Goal: Navigation & Orientation: Find specific page/section

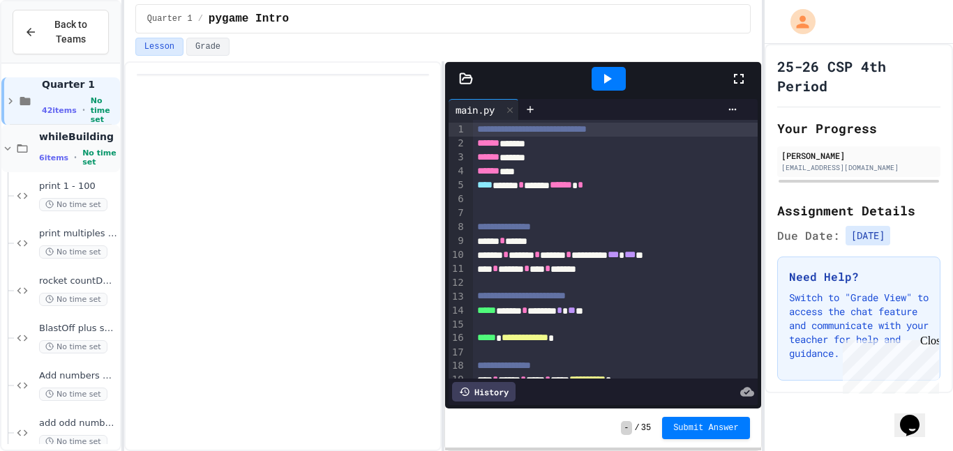
click at [73, 149] on div "6 items • No time set" at bounding box center [78, 158] width 78 height 18
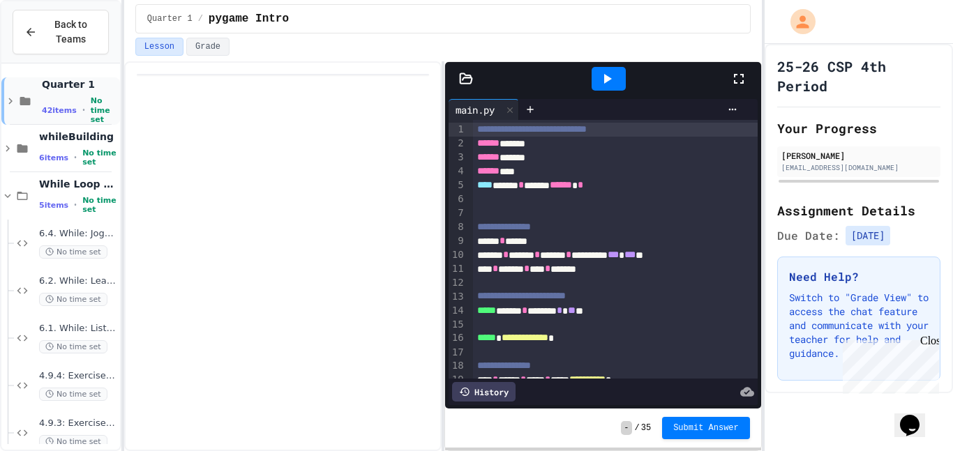
click at [10, 96] on icon at bounding box center [10, 101] width 13 height 13
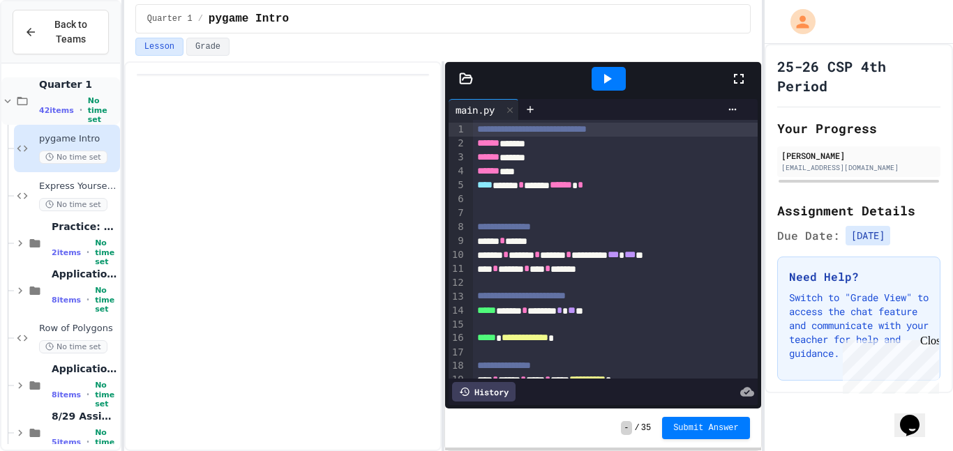
click at [8, 98] on icon at bounding box center [7, 101] width 13 height 13
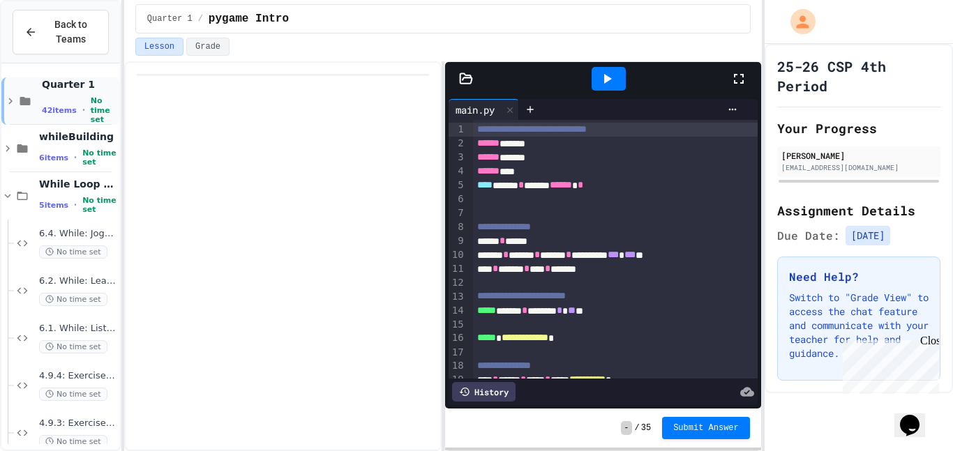
click at [10, 99] on icon at bounding box center [10, 101] width 4 height 6
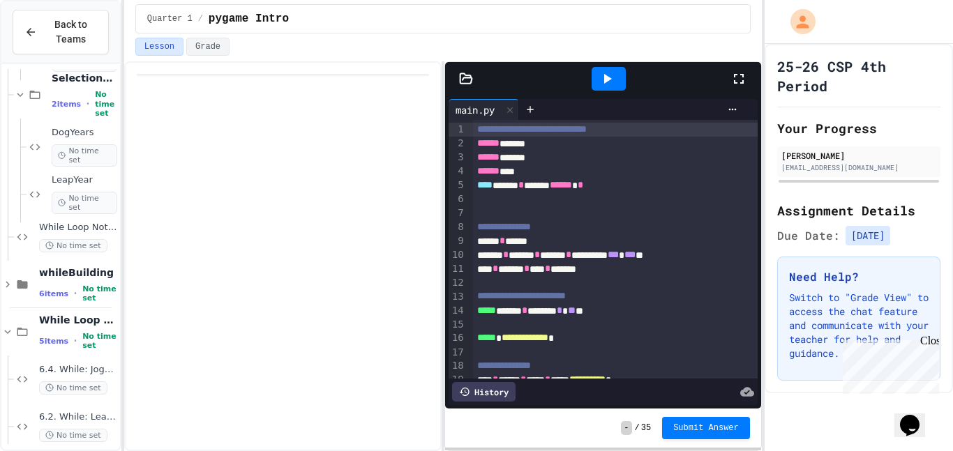
scroll to position [1074, 0]
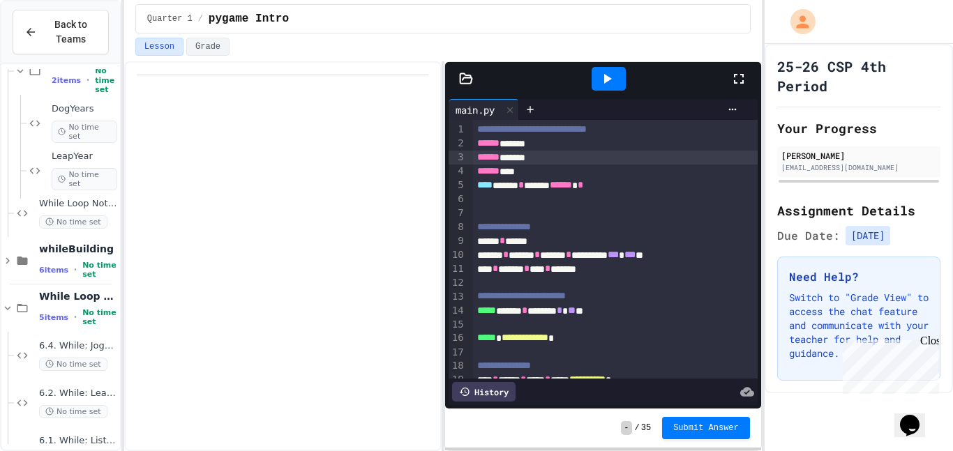
click at [600, 160] on div "****** ******" at bounding box center [615, 158] width 285 height 14
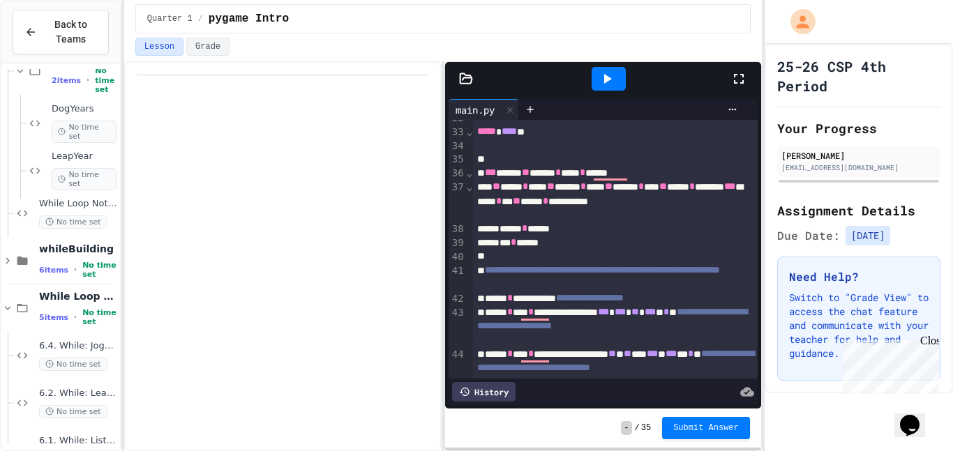
scroll to position [527, 0]
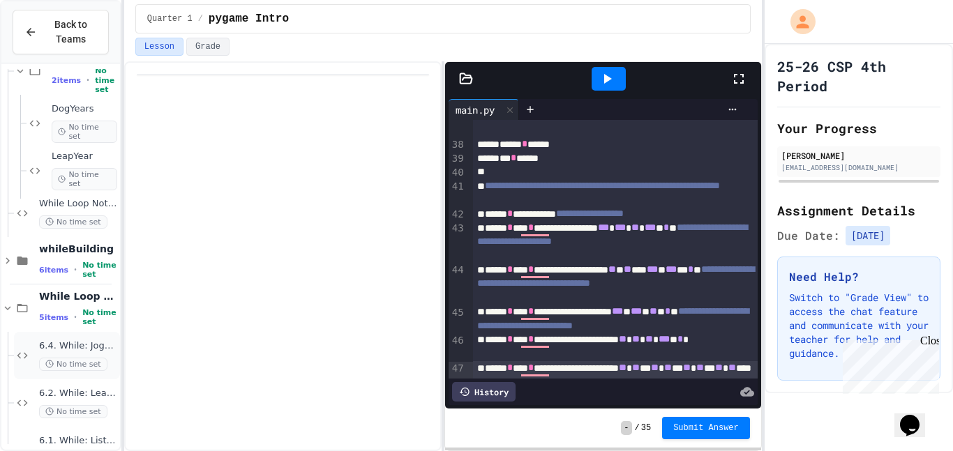
click at [77, 361] on span "No time set" at bounding box center [73, 364] width 68 height 13
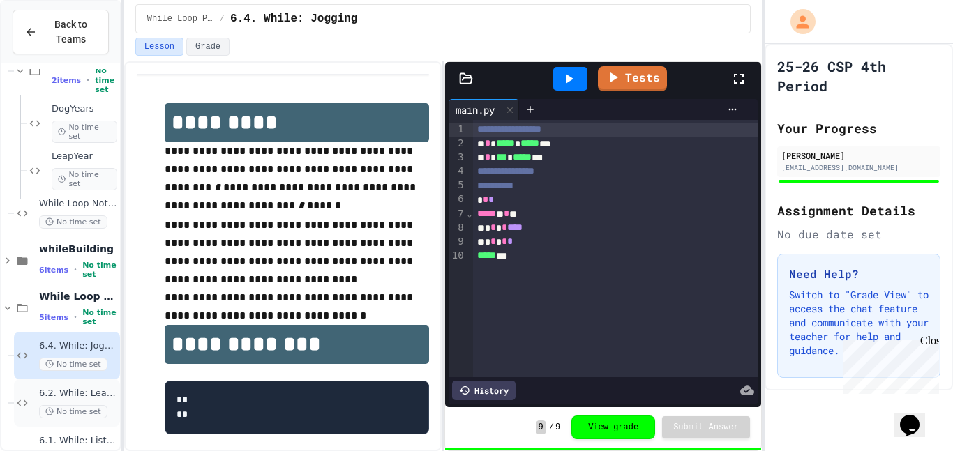
click at [103, 394] on span "6.2. While: Least divisor" at bounding box center [78, 394] width 78 height 12
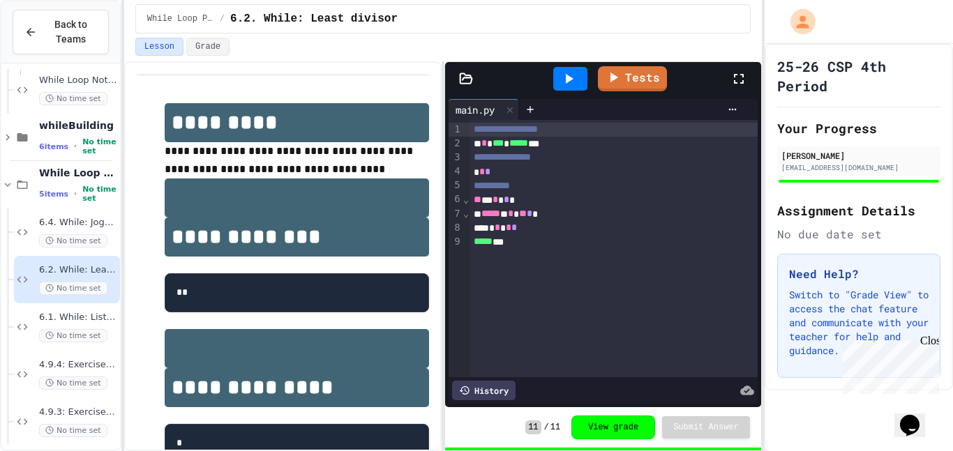
scroll to position [1209, 0]
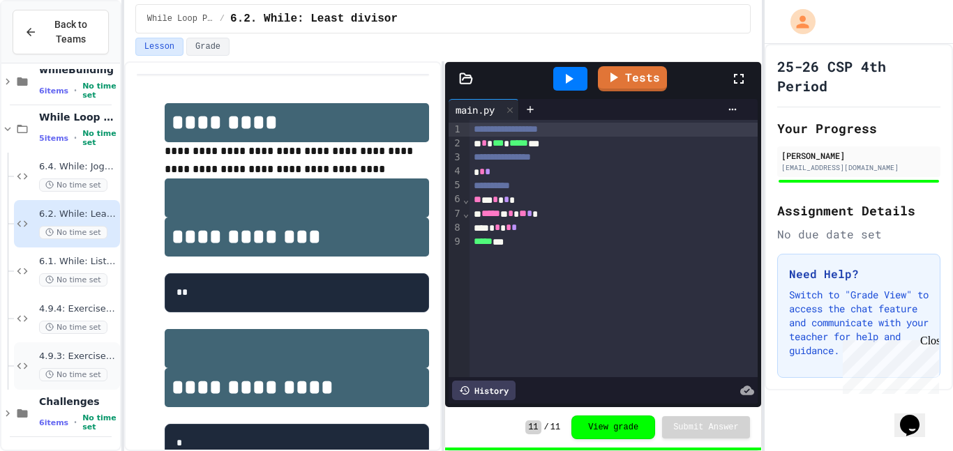
click at [94, 378] on span "No time set" at bounding box center [73, 374] width 68 height 13
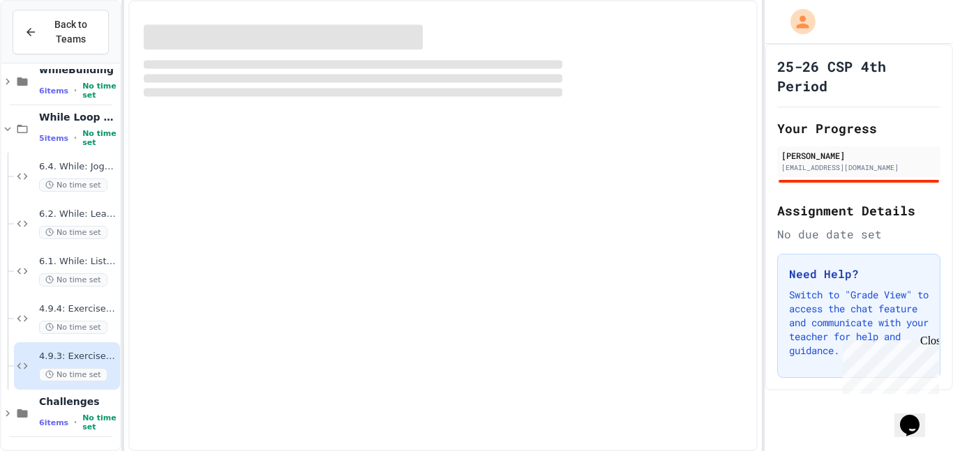
scroll to position [1238, 0]
